Goal: Transaction & Acquisition: Book appointment/travel/reservation

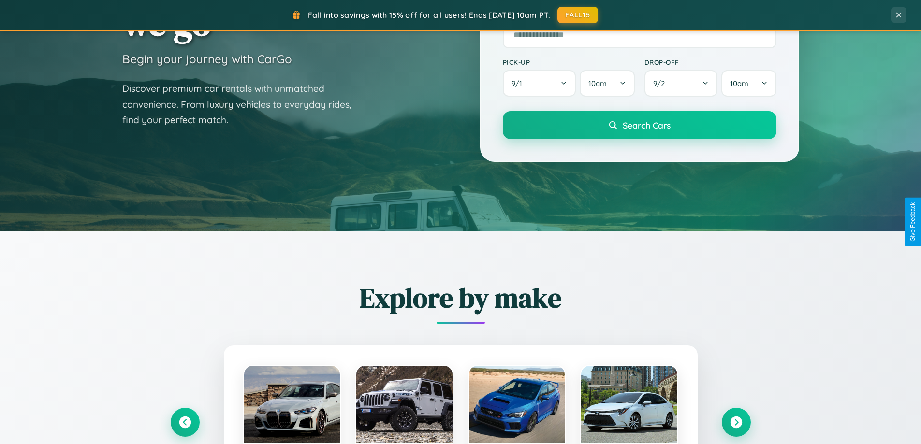
scroll to position [417, 0]
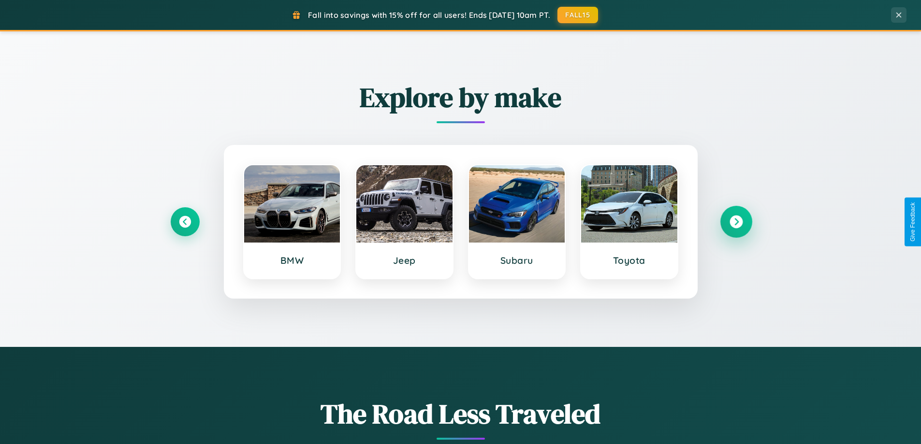
click at [736, 222] on icon at bounding box center [736, 222] width 13 height 13
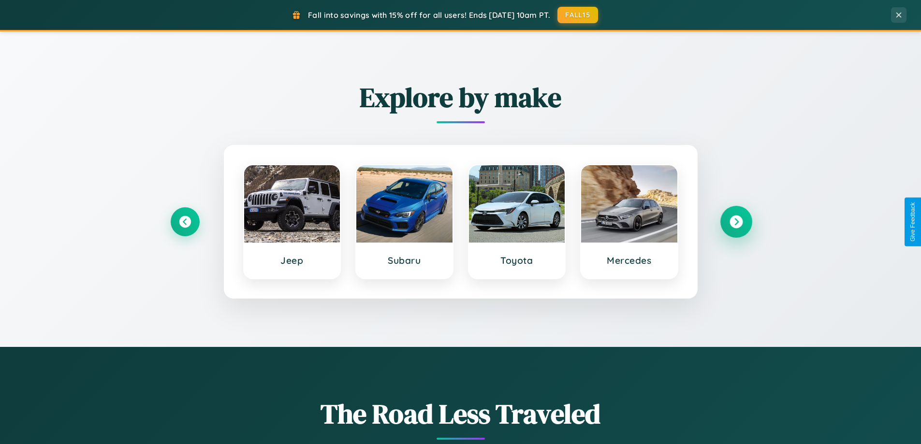
click at [736, 222] on icon at bounding box center [736, 222] width 13 height 13
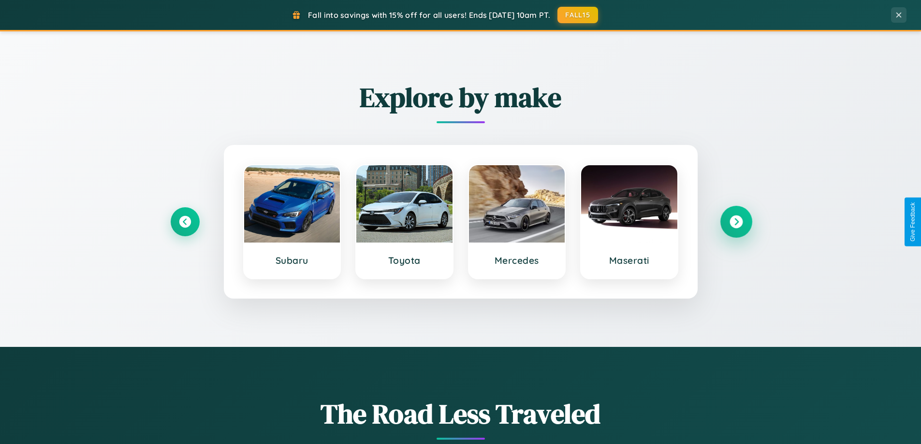
click at [736, 222] on icon at bounding box center [736, 222] width 13 height 13
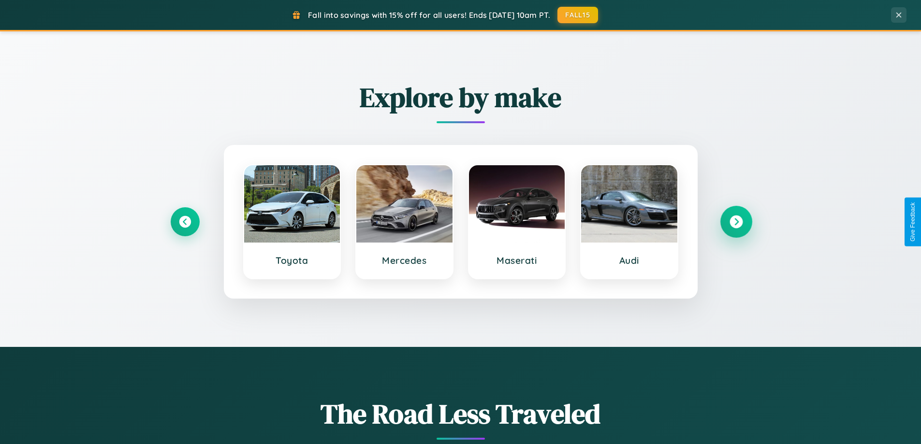
click at [736, 222] on icon at bounding box center [736, 222] width 13 height 13
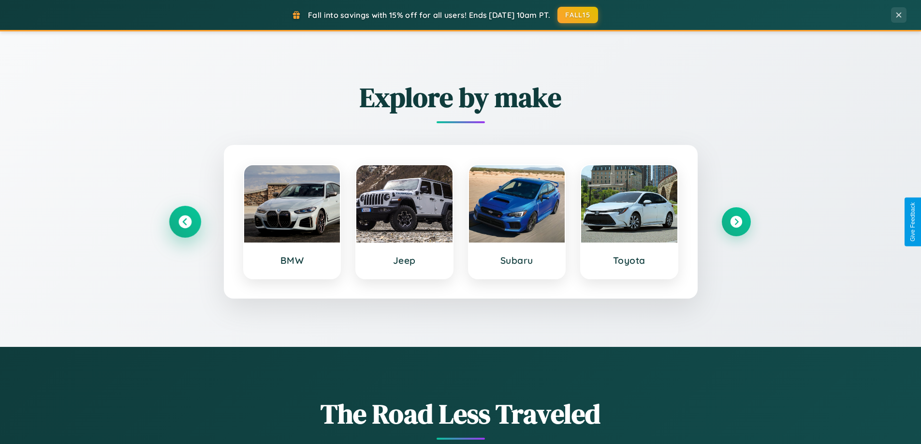
click at [185, 222] on icon at bounding box center [184, 222] width 13 height 13
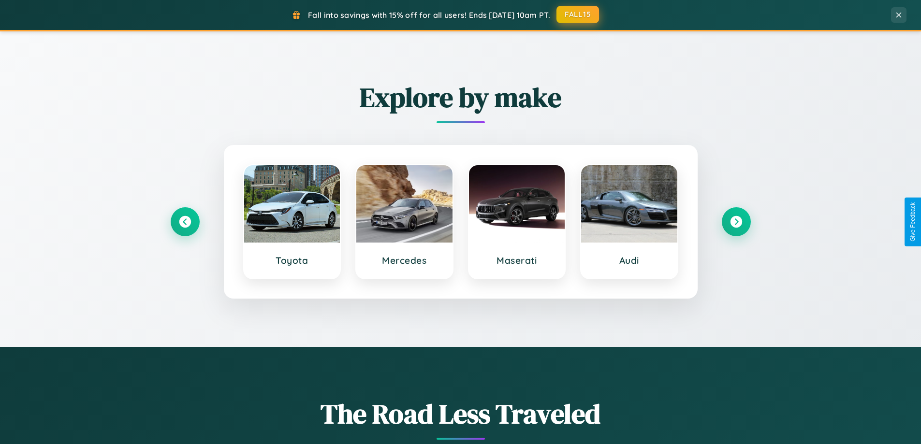
click at [578, 15] on button "FALL15" at bounding box center [578, 14] width 43 height 17
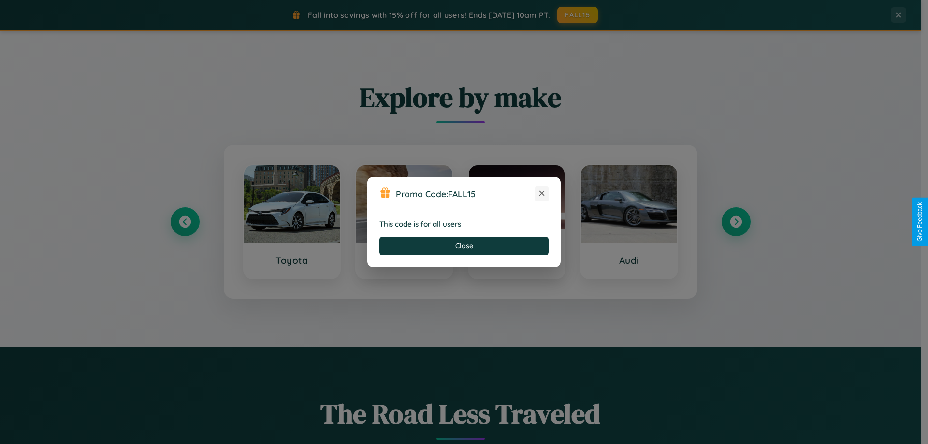
click at [542, 194] on icon at bounding box center [542, 194] width 10 height 10
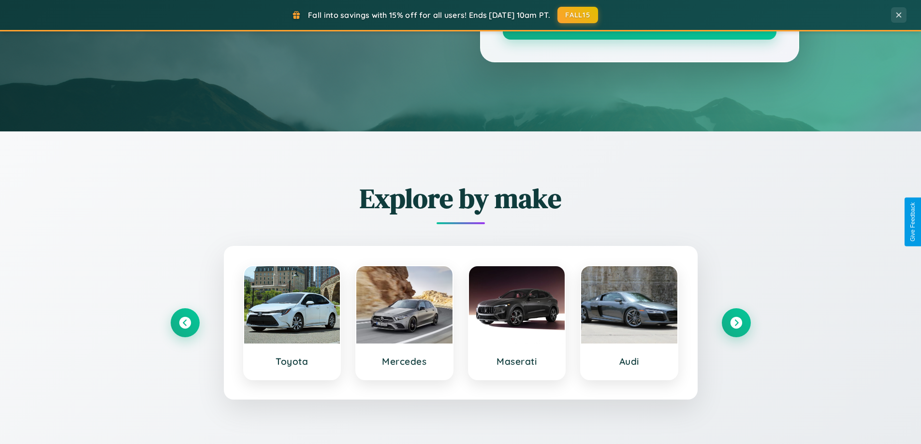
scroll to position [29, 0]
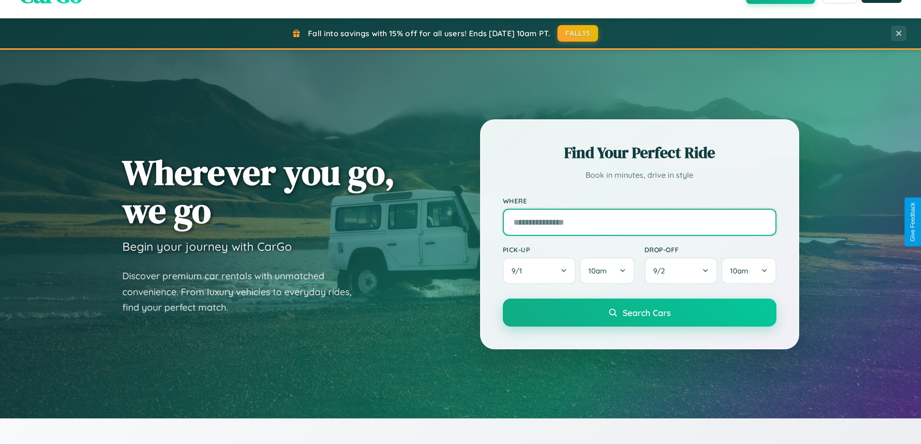
click at [639, 222] on input "text" at bounding box center [640, 222] width 274 height 27
type input "*******"
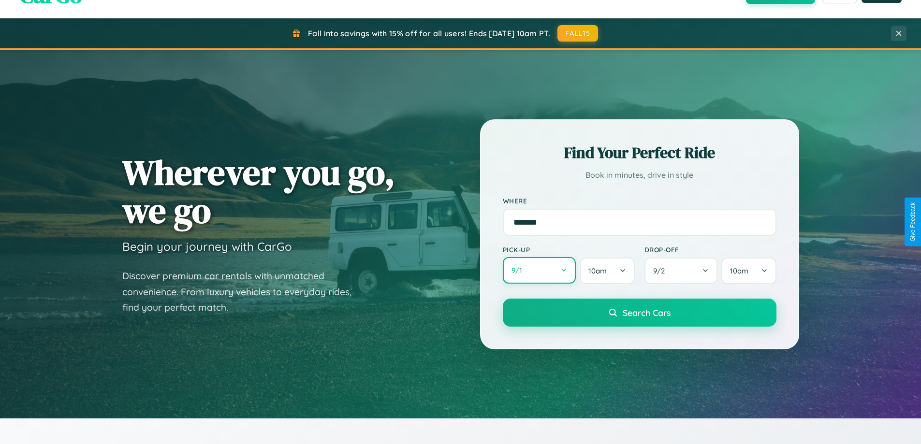
click at [539, 271] on button "9 / 1" at bounding box center [539, 270] width 73 height 27
select select "*"
select select "****"
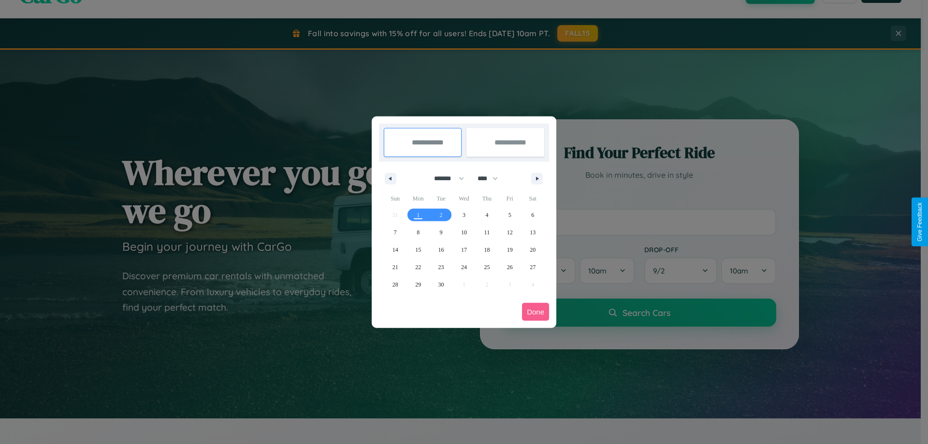
drag, startPoint x: 445, startPoint y: 178, endPoint x: 464, endPoint y: 194, distance: 24.8
click at [445, 178] on select "******* ******** ***** ***** *** **** **** ****** ********* ******* ******** **…" at bounding box center [447, 179] width 41 height 16
select select "*"
click at [492, 178] on select "**** **** **** **** **** **** **** **** **** **** **** **** **** **** **** ****…" at bounding box center [487, 179] width 29 height 16
select select "****"
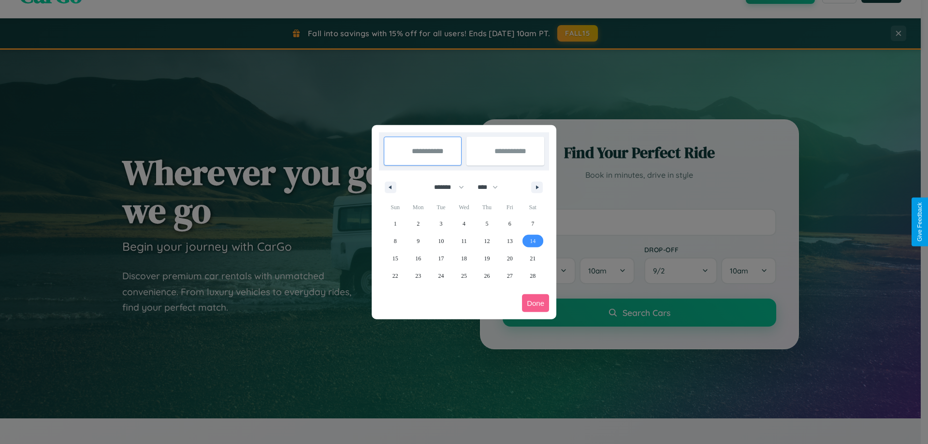
click at [533, 241] on span "14" at bounding box center [533, 241] width 6 height 17
type input "**********"
click at [510, 258] on span "20" at bounding box center [510, 258] width 6 height 17
type input "**********"
click at [536, 303] on button "Done" at bounding box center [535, 303] width 27 height 18
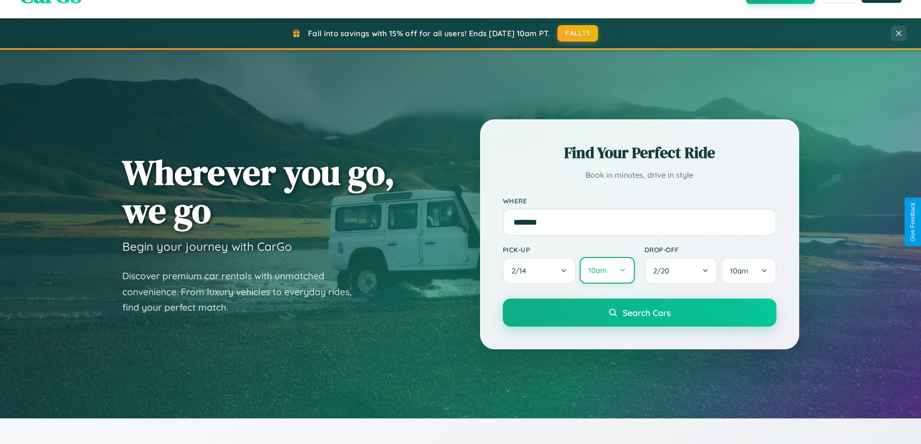
click at [607, 271] on button "10am" at bounding box center [607, 270] width 55 height 27
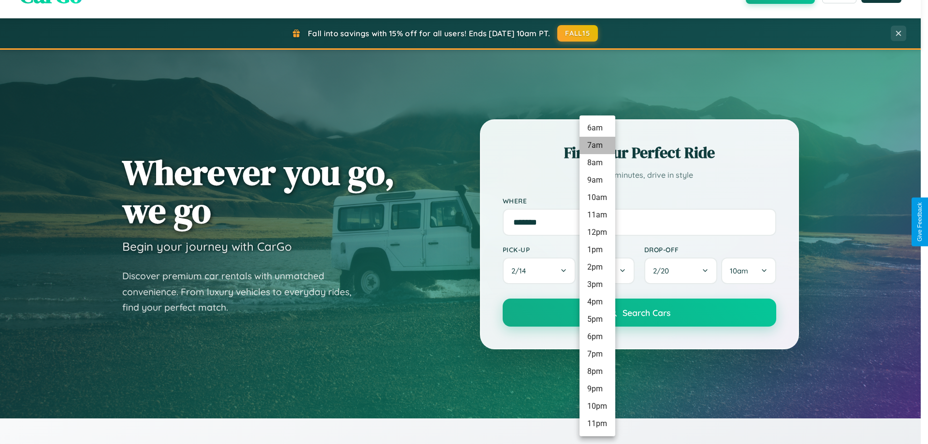
click at [597, 146] on li "7am" at bounding box center [598, 145] width 36 height 17
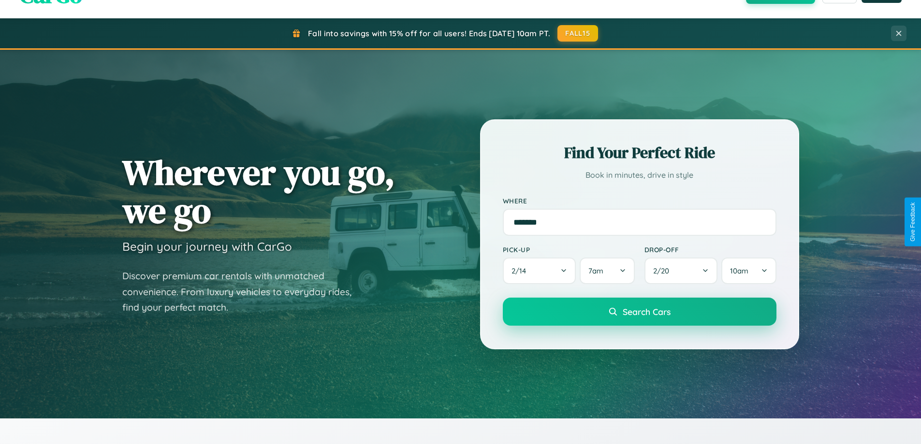
click at [639, 313] on span "Search Cars" at bounding box center [647, 312] width 48 height 11
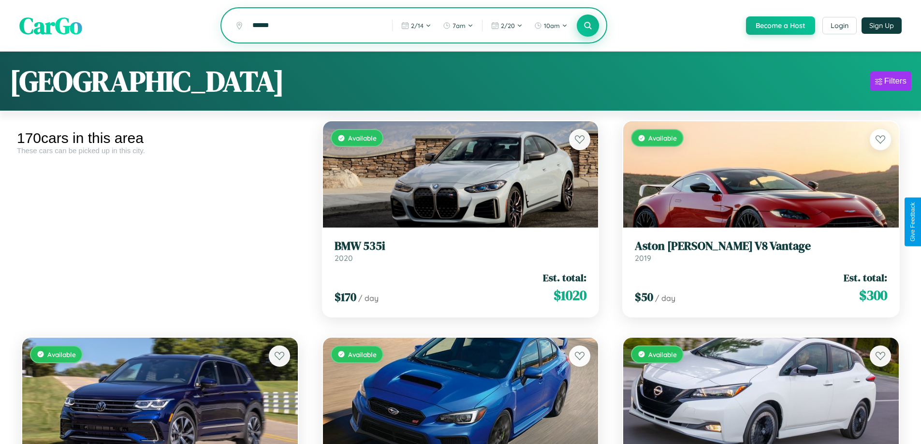
click at [587, 26] on icon at bounding box center [588, 25] width 9 height 9
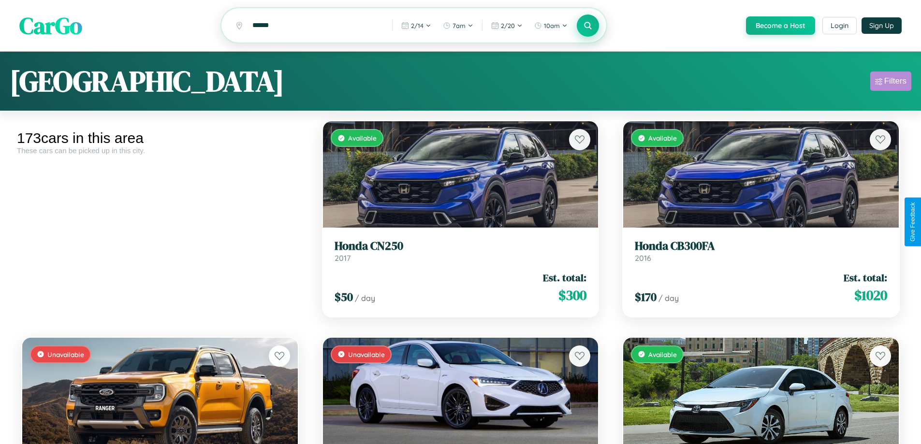
click at [891, 83] on div "Filters" at bounding box center [895, 81] width 22 height 10
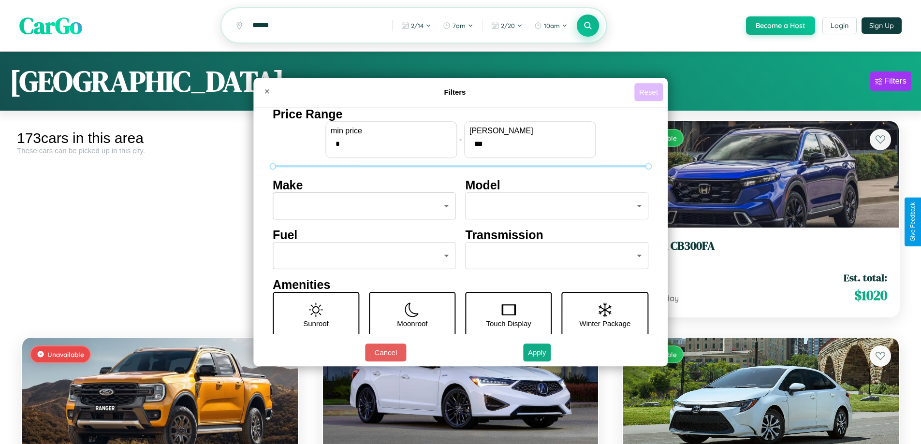
click at [650, 92] on button "Reset" at bounding box center [648, 92] width 29 height 18
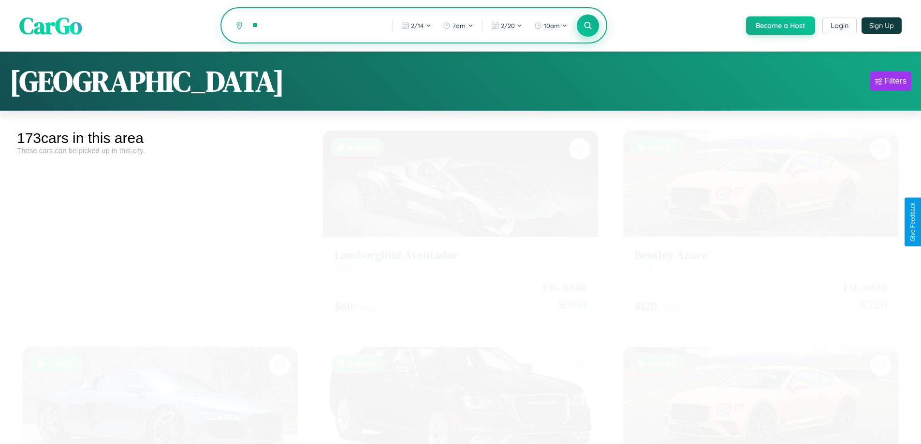
type input "*"
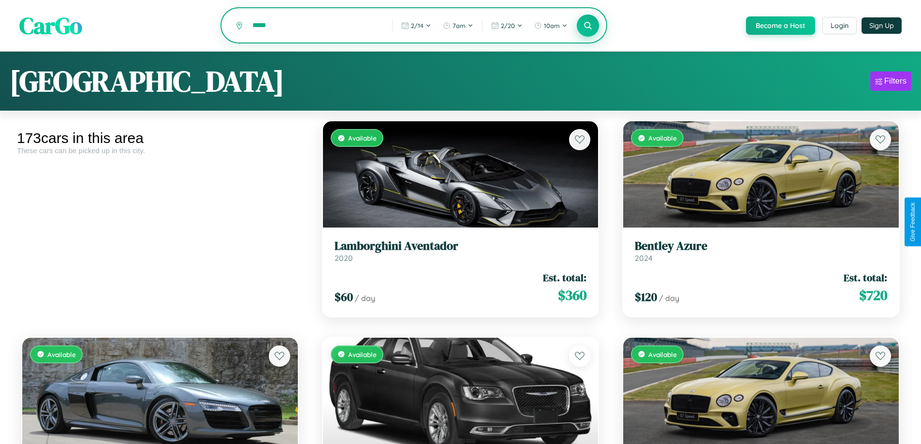
type input "*****"
click at [587, 26] on icon at bounding box center [588, 25] width 9 height 9
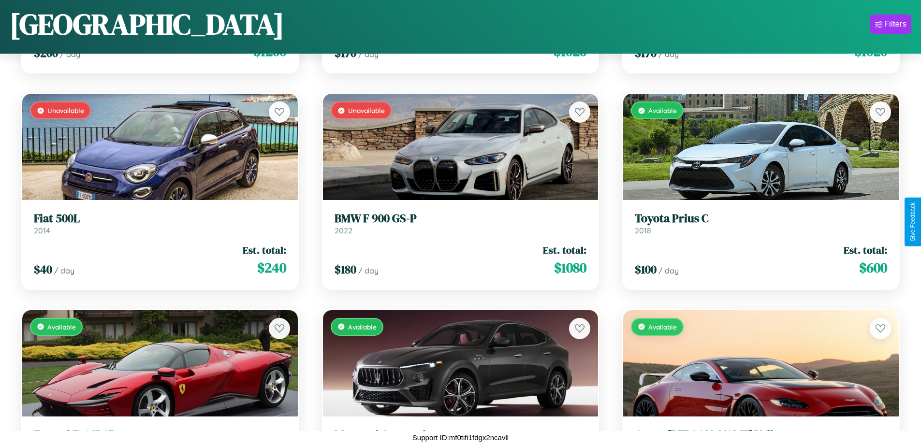
scroll to position [5549, 0]
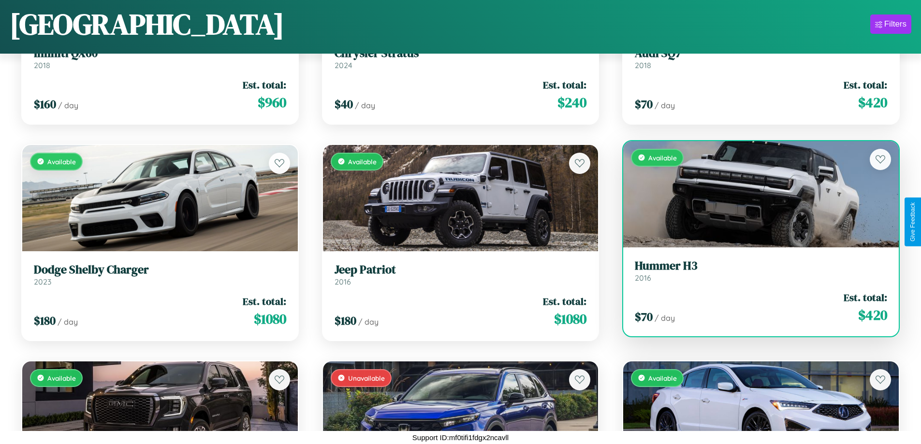
click at [755, 275] on link "Hummer H3 2016" at bounding box center [761, 271] width 252 height 24
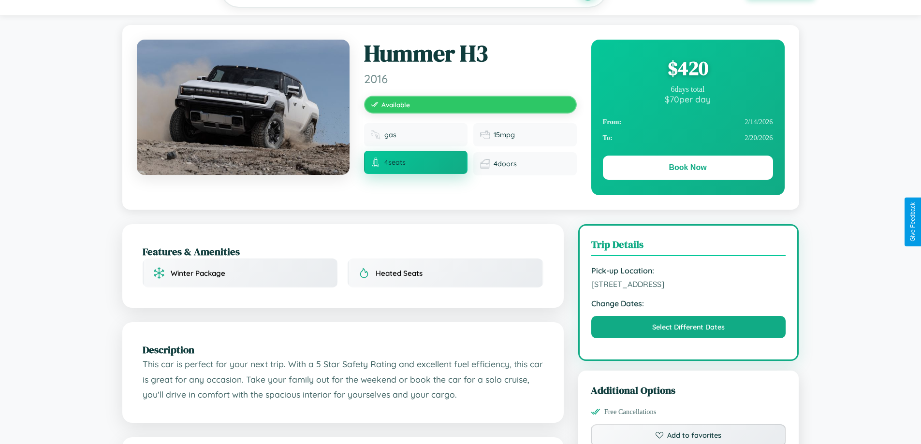
scroll to position [100, 0]
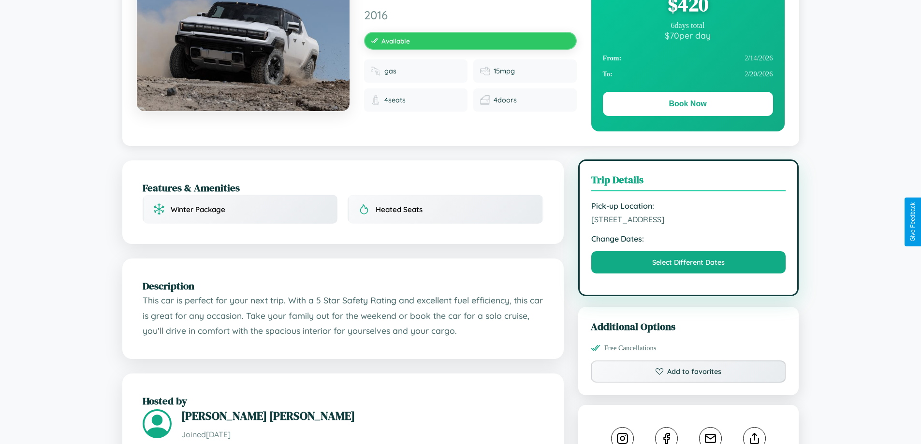
click at [689, 221] on span "2941 Third Street Paris 73360 France" at bounding box center [688, 220] width 195 height 10
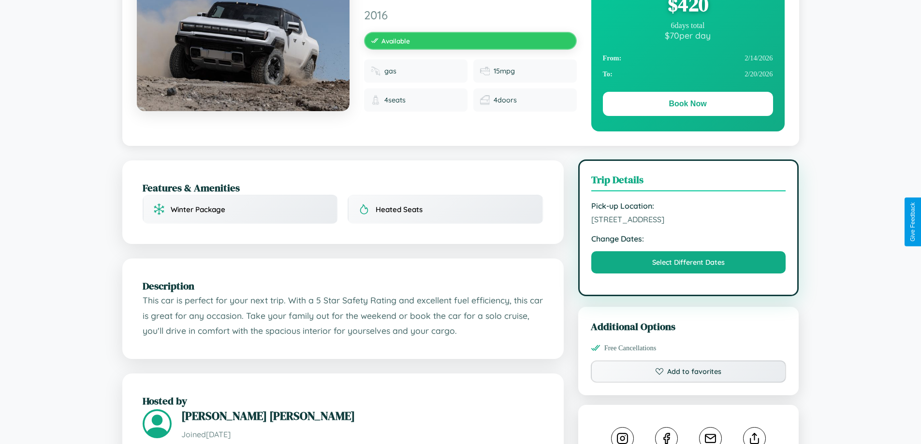
click at [689, 221] on span "2941 Third Street Paris 73360 France" at bounding box center [688, 220] width 195 height 10
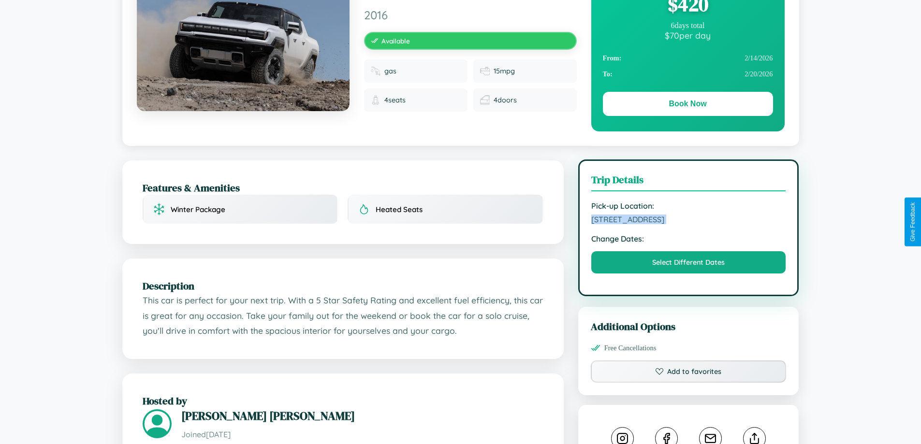
click at [689, 221] on span "2941 Third Street Paris 73360 France" at bounding box center [688, 220] width 195 height 10
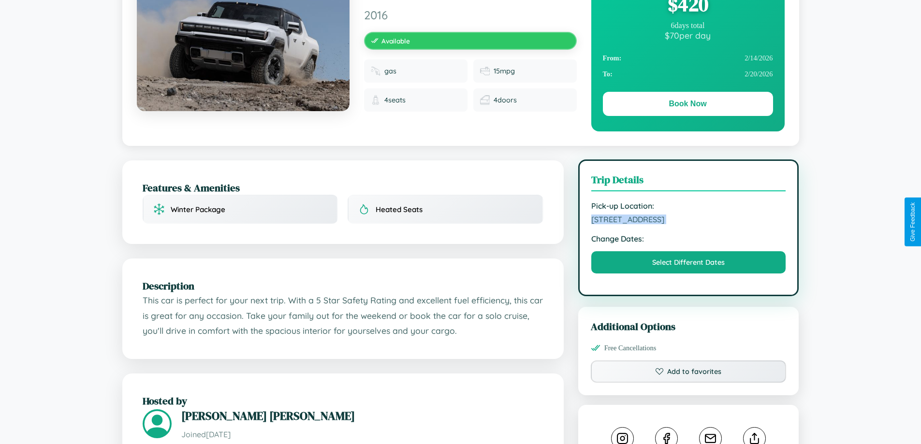
click at [689, 221] on span "2941 Third Street Paris 73360 France" at bounding box center [688, 220] width 195 height 10
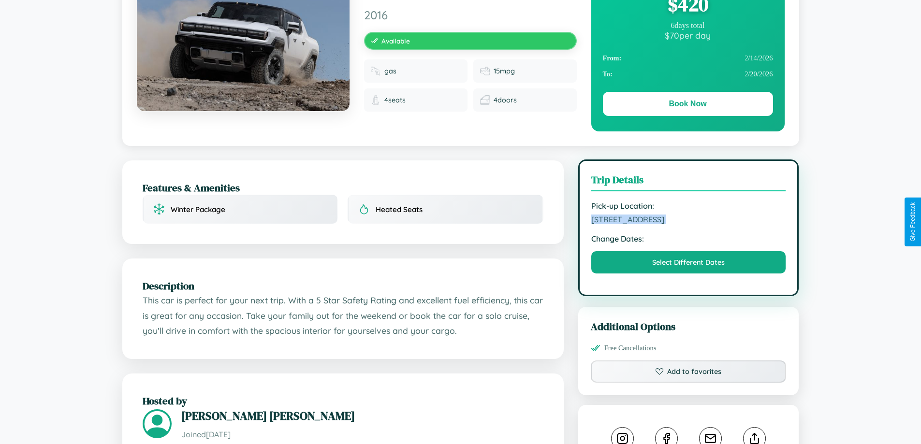
click at [689, 221] on span "2941 Third Street Paris 73360 France" at bounding box center [688, 220] width 195 height 10
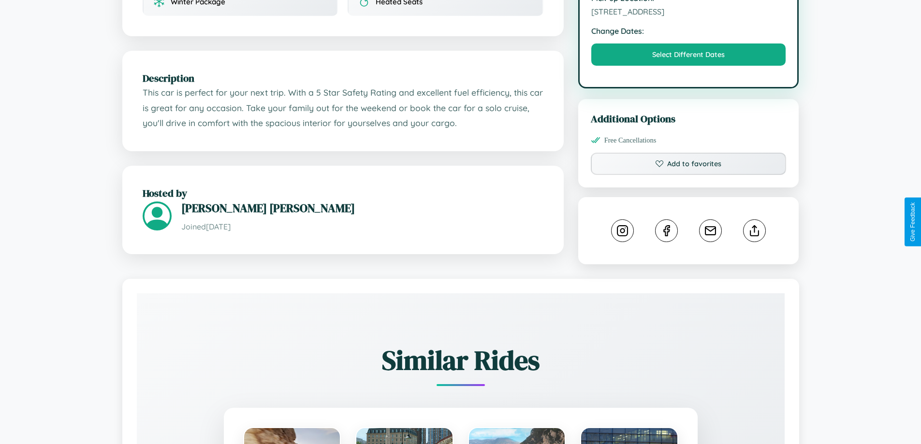
scroll to position [318, 0]
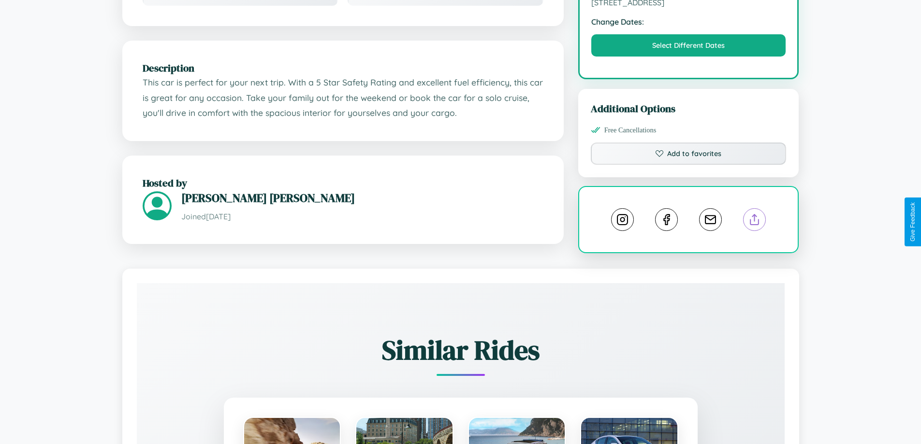
click at [755, 221] on line at bounding box center [755, 218] width 0 height 7
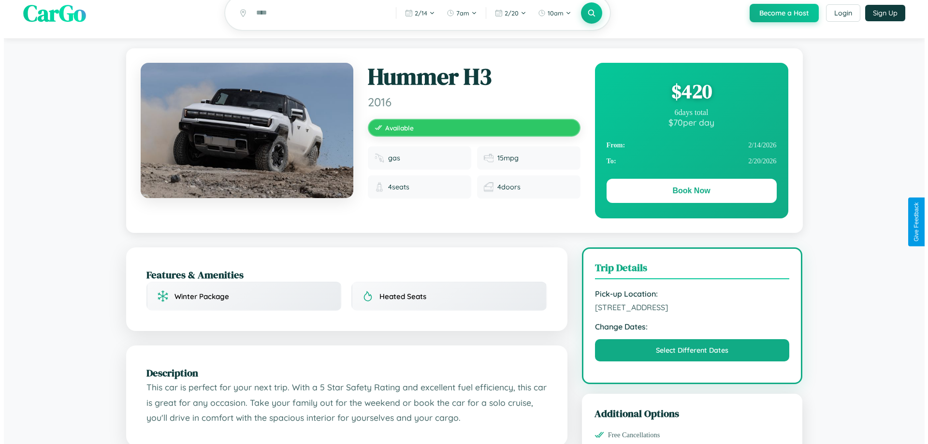
scroll to position [0, 0]
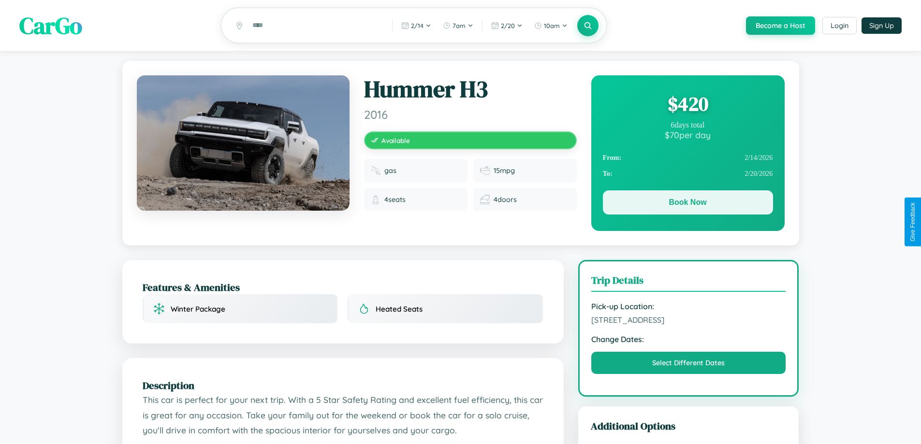
click at [688, 204] on button "Book Now" at bounding box center [688, 202] width 170 height 24
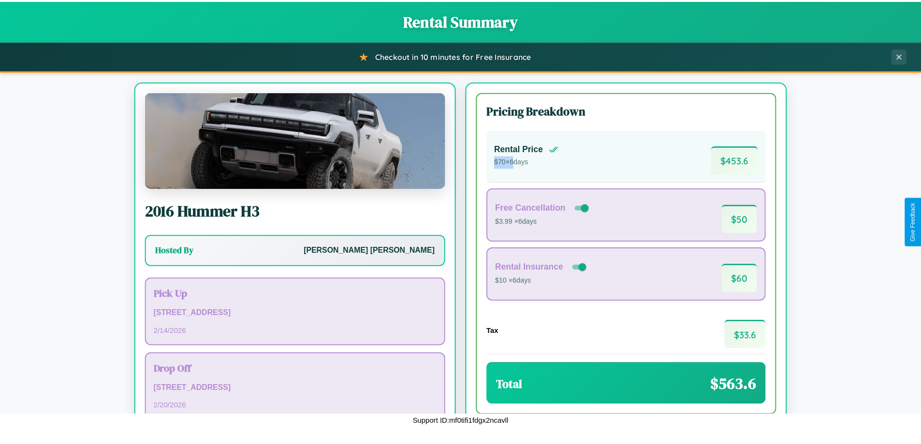
scroll to position [66, 0]
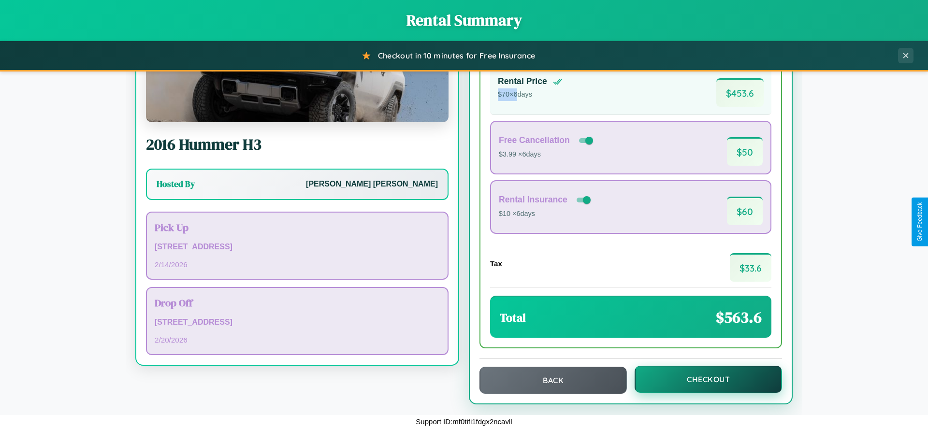
click at [702, 380] on button "Checkout" at bounding box center [708, 379] width 147 height 27
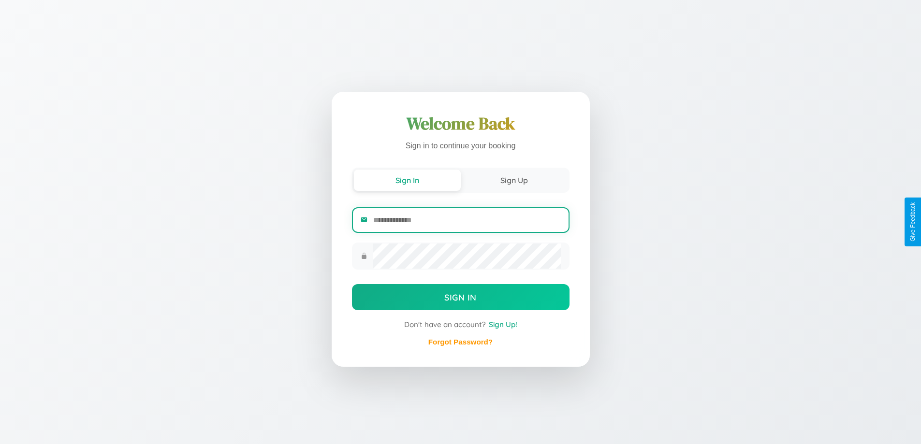
click at [467, 220] on input "email" at bounding box center [466, 220] width 187 height 24
type input "**********"
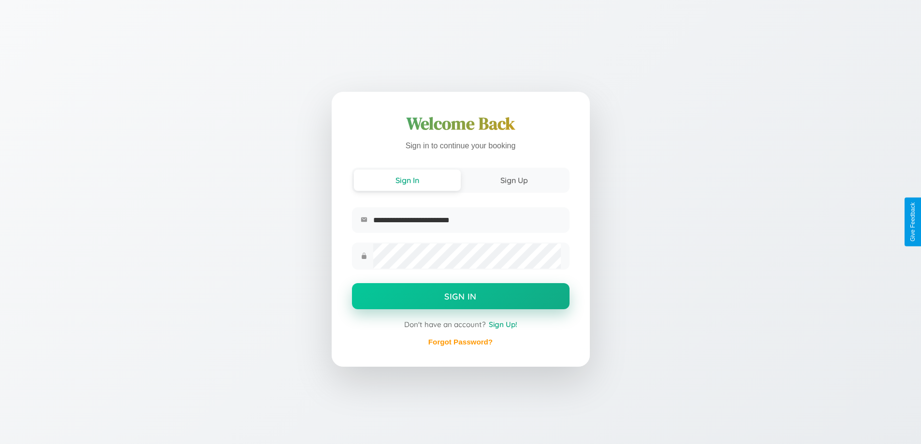
click at [460, 298] on button "Sign In" at bounding box center [461, 296] width 218 height 26
